Goal: Information Seeking & Learning: Learn about a topic

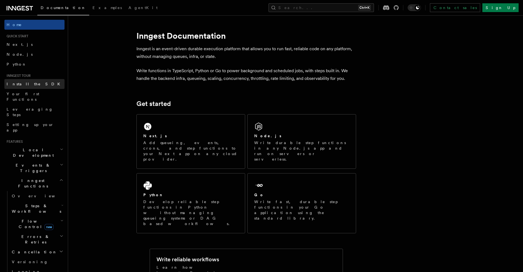
click at [40, 87] on link "Install the SDK" at bounding box center [34, 84] width 60 height 10
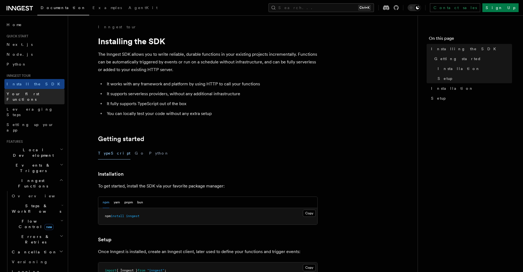
click at [43, 96] on link "Your first Functions" at bounding box center [34, 96] width 60 height 15
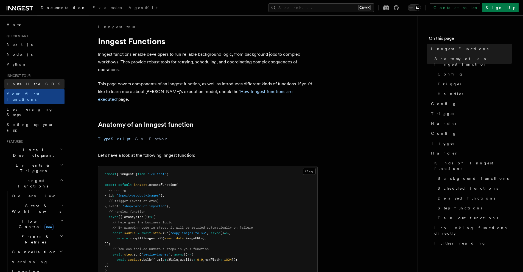
click at [41, 88] on link "Install the SDK" at bounding box center [34, 84] width 60 height 10
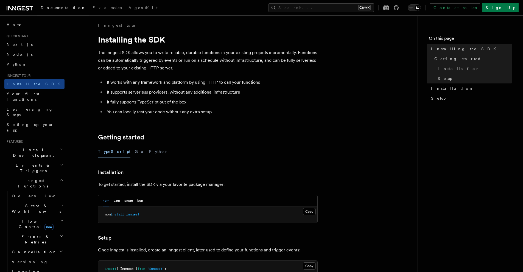
scroll to position [165, 0]
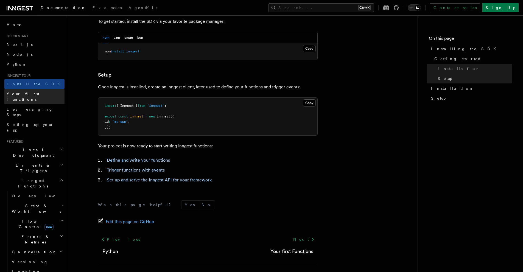
click at [32, 93] on span "Your first Functions" at bounding box center [23, 97] width 33 height 10
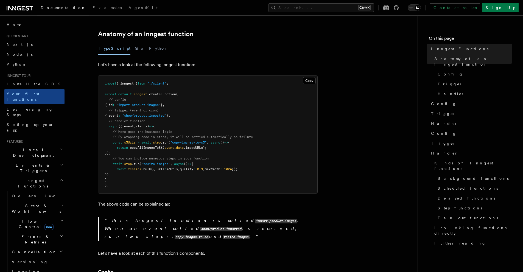
scroll to position [220, 0]
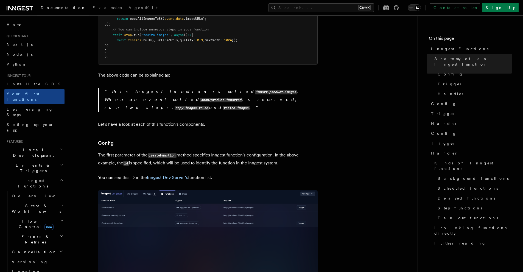
click at [302, 151] on p "The first parameter of the createFunction method specifies Inngest function's c…" at bounding box center [208, 159] width 220 height 16
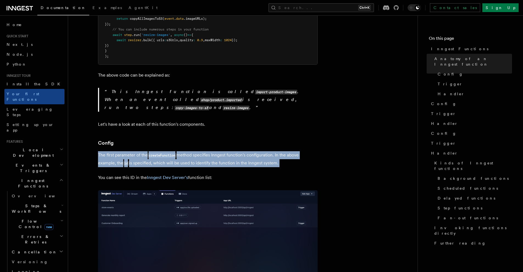
click at [302, 151] on p "The first parameter of the createFunction method specifies Inngest function's c…" at bounding box center [208, 159] width 220 height 16
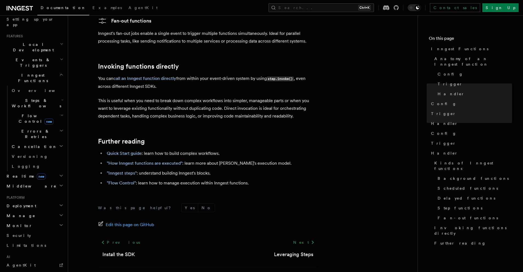
scroll to position [110, 0]
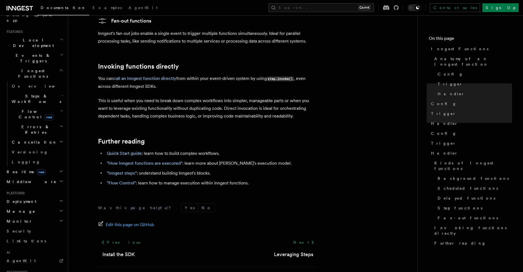
click at [46, 197] on h2 "Deployment" at bounding box center [34, 202] width 60 height 10
click at [46, 216] on h2 "Monitor" at bounding box center [34, 221] width 60 height 10
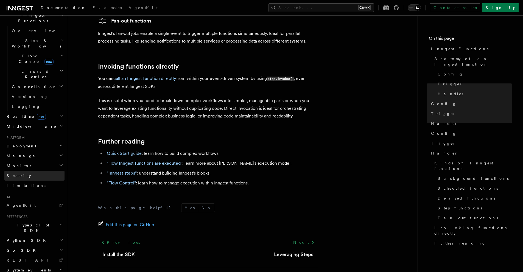
scroll to position [167, 0]
click at [46, 218] on h2 "TypeScript SDK" at bounding box center [34, 225] width 60 height 15
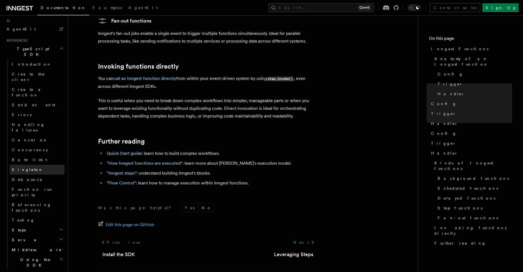
scroll to position [345, 0]
